Goal: Task Accomplishment & Management: Use online tool/utility

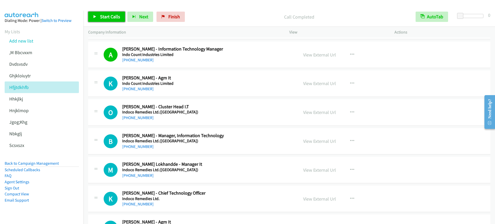
click at [112, 13] on link "Start Calls" at bounding box center [106, 17] width 37 height 10
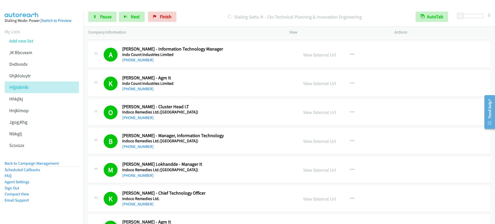
scroll to position [903, 0]
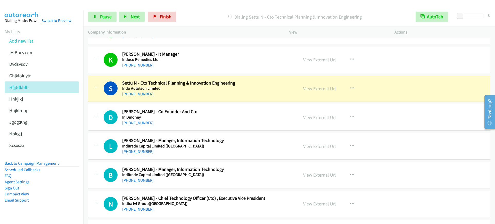
click at [207, 92] on div "[PHONE_NUMBER]" at bounding box center [206, 94] width 169 height 6
click at [96, 16] on icon at bounding box center [95, 17] width 4 height 4
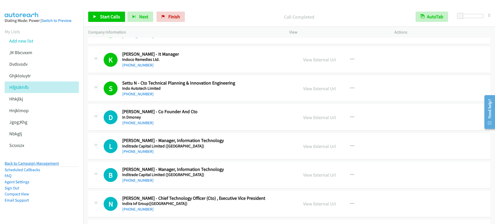
click at [31, 164] on link "Back to Campaign Management" at bounding box center [32, 163] width 54 height 5
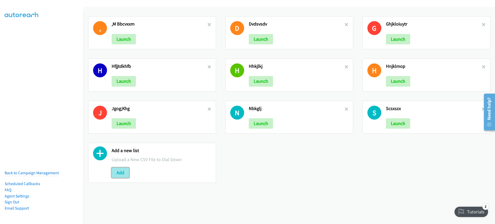
click at [122, 175] on button "Add" at bounding box center [121, 173] width 18 height 10
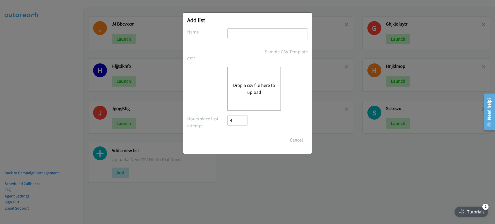
click at [254, 79] on div "Drop a csv file here to upload" at bounding box center [255, 89] width 54 height 44
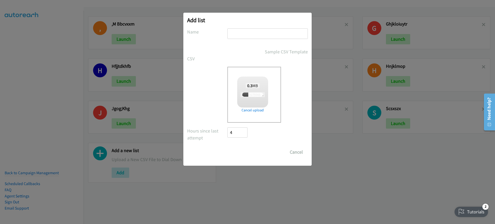
click at [280, 31] on input "text" at bounding box center [268, 33] width 80 height 11
type input "sfdvx"
checkbox input "true"
type input "sfdvx"
click at [236, 156] on input "Save List" at bounding box center [241, 152] width 27 height 10
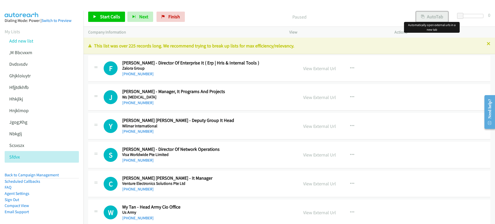
click at [430, 21] on button "AutoTab" at bounding box center [432, 17] width 32 height 10
click at [104, 21] on link "Start Calls" at bounding box center [106, 17] width 37 height 10
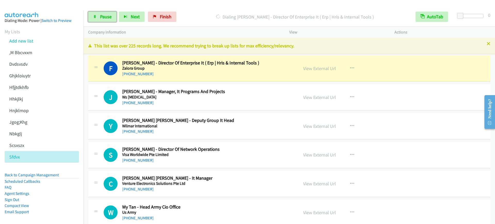
click at [105, 16] on span "Pause" at bounding box center [106, 17] width 12 height 6
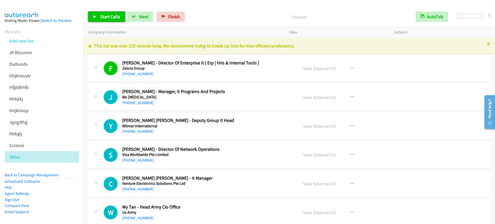
click at [111, 19] on span "Start Calls" at bounding box center [110, 17] width 20 height 6
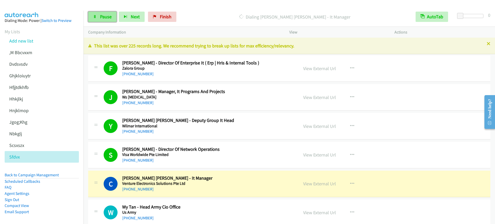
click at [99, 12] on link "Pause" at bounding box center [102, 17] width 28 height 10
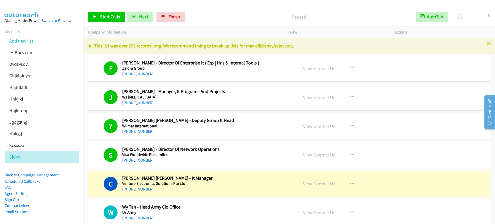
click at [238, 12] on div "Paused" at bounding box center [299, 17] width 224 height 10
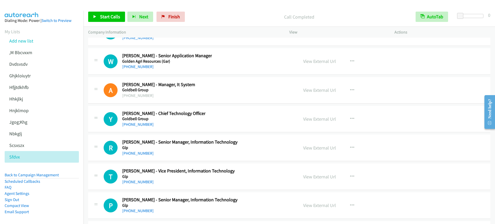
scroll to position [28844, 0]
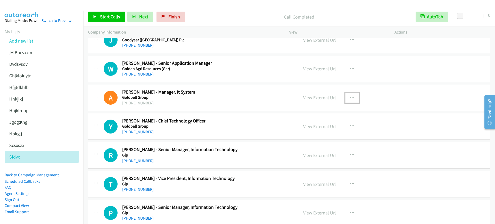
click at [352, 94] on button "button" at bounding box center [352, 98] width 14 height 10
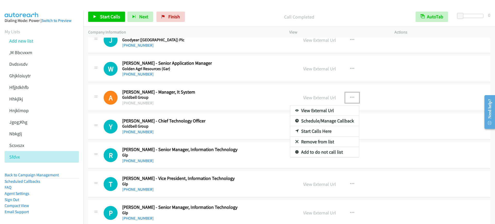
click at [313, 130] on link "Start Calls Here" at bounding box center [324, 131] width 69 height 10
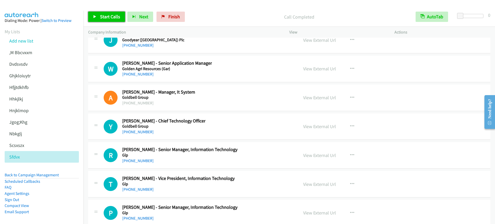
click at [104, 18] on span "Start Calls" at bounding box center [110, 17] width 20 height 6
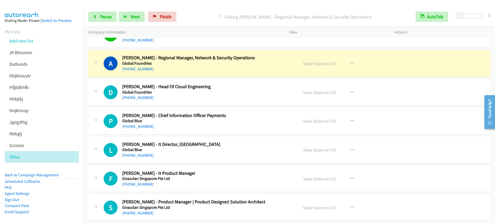
scroll to position [29102, 0]
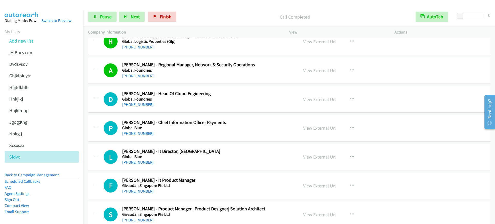
click at [221, 80] on div "A Callback Scheduled Abhilash Anto - Regional Manager, Network & Security Opera…" at bounding box center [289, 70] width 402 height 27
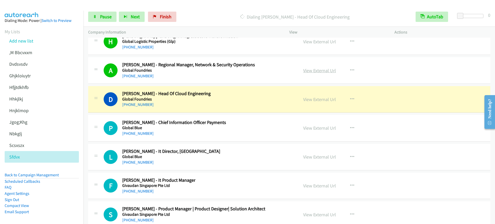
click at [306, 70] on link "View External Url" at bounding box center [319, 71] width 33 height 6
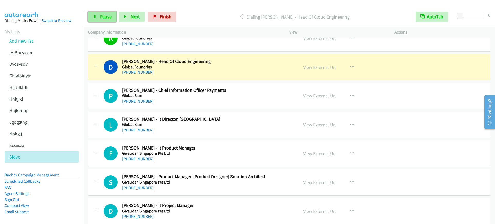
click at [100, 17] on span "Pause" at bounding box center [106, 17] width 12 height 6
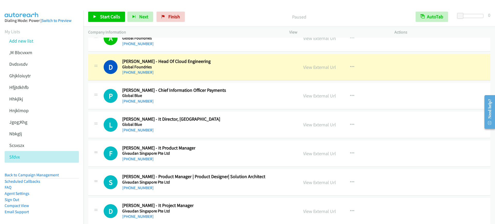
click at [181, 72] on div "+65 8186 8586" at bounding box center [166, 72] width 88 height 6
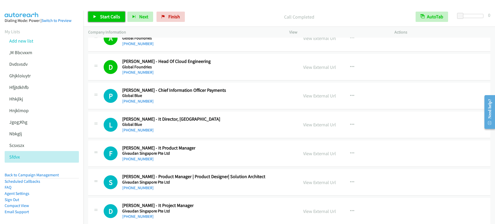
click at [93, 16] on link "Start Calls" at bounding box center [106, 17] width 37 height 10
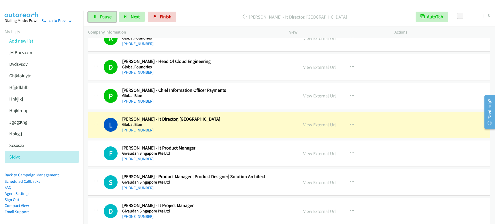
click at [101, 16] on span "Pause" at bounding box center [106, 17] width 12 height 6
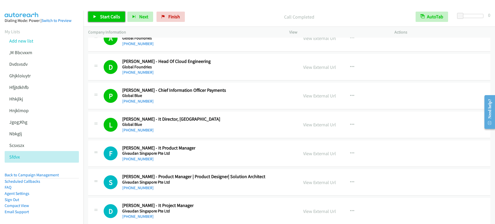
click at [121, 17] on link "Start Calls" at bounding box center [106, 17] width 37 height 10
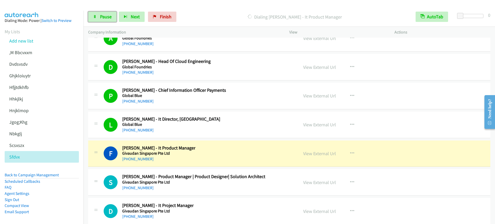
drag, startPoint x: 107, startPoint y: 20, endPoint x: 280, endPoint y: 221, distance: 265.3
click at [107, 20] on link "Pause" at bounding box center [102, 17] width 28 height 10
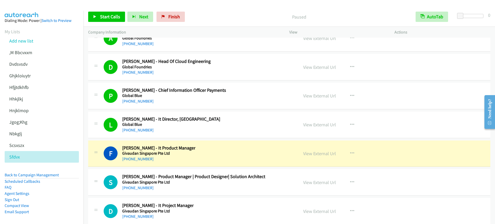
scroll to position [29069, 0]
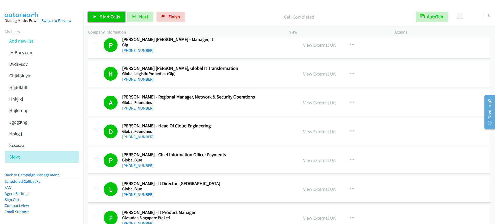
click at [103, 14] on span "Start Calls" at bounding box center [110, 17] width 20 height 6
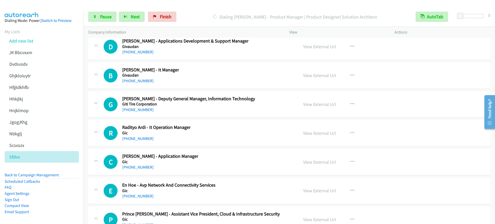
scroll to position [29263, 0]
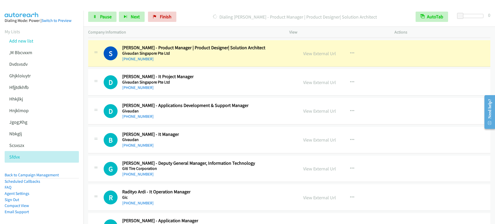
click at [207, 62] on div "+65 8499 7468" at bounding box center [193, 59] width 143 height 6
click at [89, 15] on link "Pause" at bounding box center [102, 17] width 28 height 10
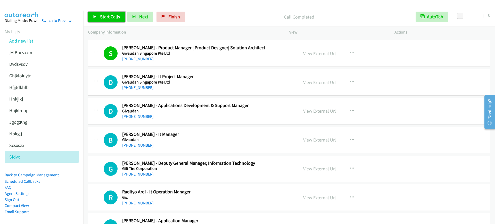
click at [117, 19] on span "Start Calls" at bounding box center [110, 17] width 20 height 6
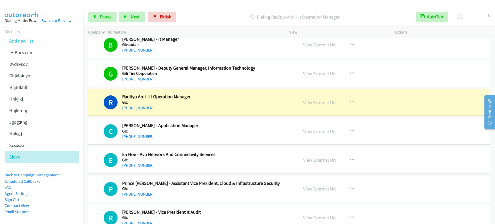
scroll to position [29360, 0]
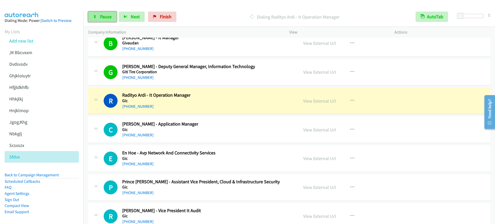
click at [96, 21] on link "Pause" at bounding box center [102, 17] width 28 height 10
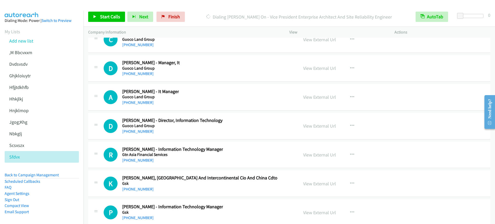
scroll to position [27973, 0]
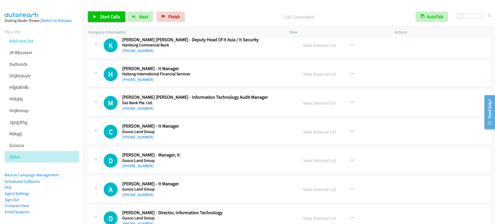
click at [112, 16] on span "Start Calls" at bounding box center [110, 17] width 20 height 6
drag, startPoint x: 107, startPoint y: 12, endPoint x: 303, endPoint y: 205, distance: 274.9
click at [107, 12] on link "Pause" at bounding box center [102, 17] width 28 height 10
click at [110, 13] on link "Start Calls" at bounding box center [106, 17] width 37 height 10
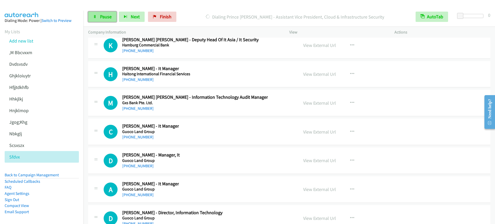
click at [107, 15] on span "Pause" at bounding box center [106, 17] width 12 height 6
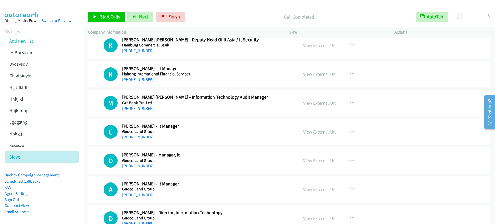
click at [464, 200] on div "A Callback Scheduled Ai Choo - It Manager Guoco Land Group Asia/Singapore +65 9…" at bounding box center [289, 189] width 402 height 27
